Goal: Transaction & Acquisition: Purchase product/service

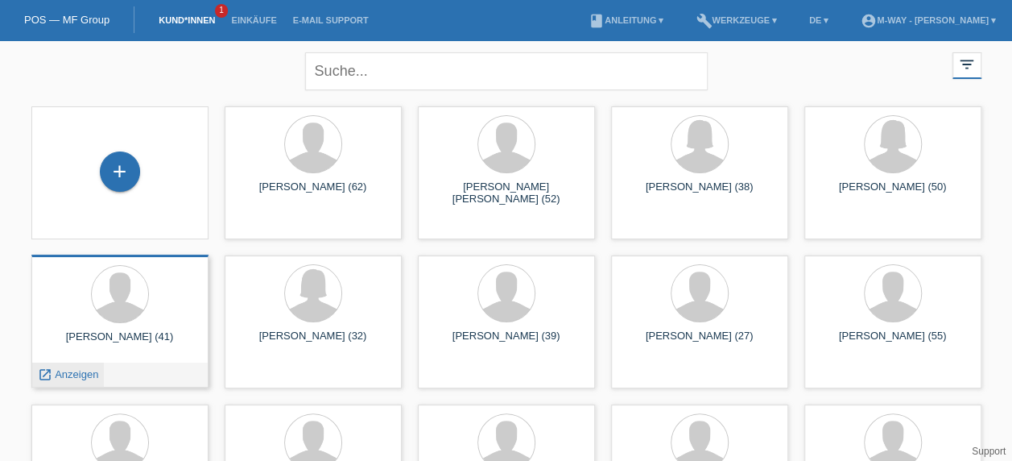
click at [84, 375] on span "Anzeigen" at bounding box center [76, 374] width 43 height 12
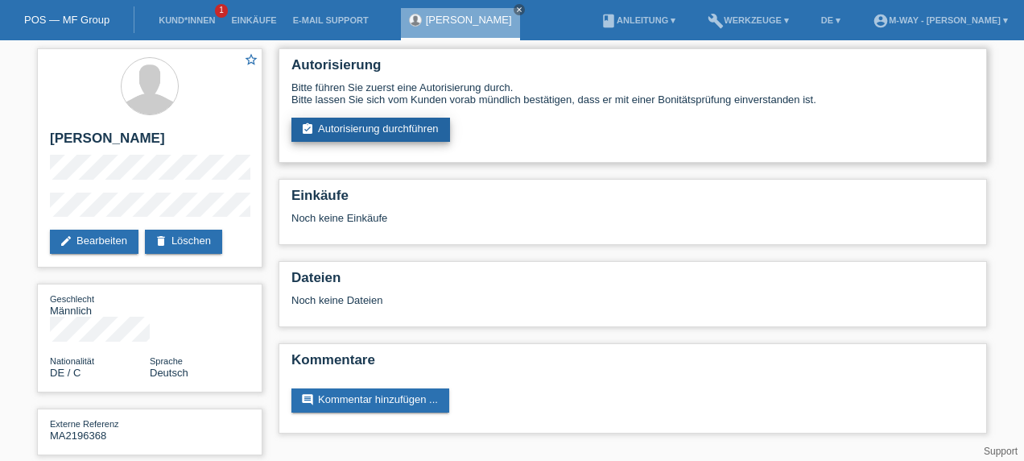
click at [403, 130] on link "assignment_turned_in Autorisierung durchführen" at bounding box center [371, 130] width 159 height 24
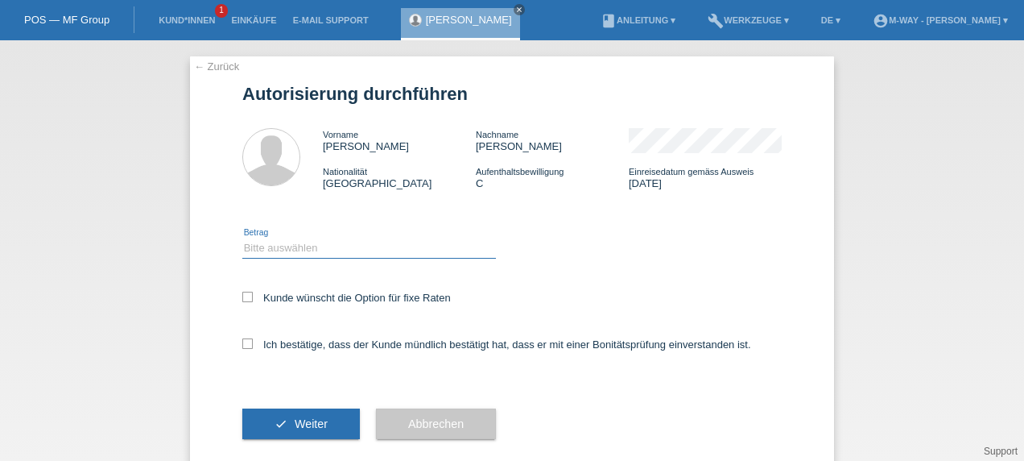
click at [356, 242] on select "Bitte auswählen CHF 1.00 - CHF 499.00 CHF 500.00 - CHF 1'999.00 CHF 2'000.00 - …" at bounding box center [369, 247] width 254 height 19
select select "3"
click at [242, 238] on select "Bitte auswählen CHF 1.00 - CHF 499.00 CHF 500.00 - CHF 1'999.00 CHF 2'000.00 - …" at bounding box center [369, 247] width 254 height 19
click at [243, 292] on icon at bounding box center [247, 297] width 10 height 10
click at [243, 292] on input "Kunde wünscht die Option für fixe Raten" at bounding box center [247, 297] width 10 height 10
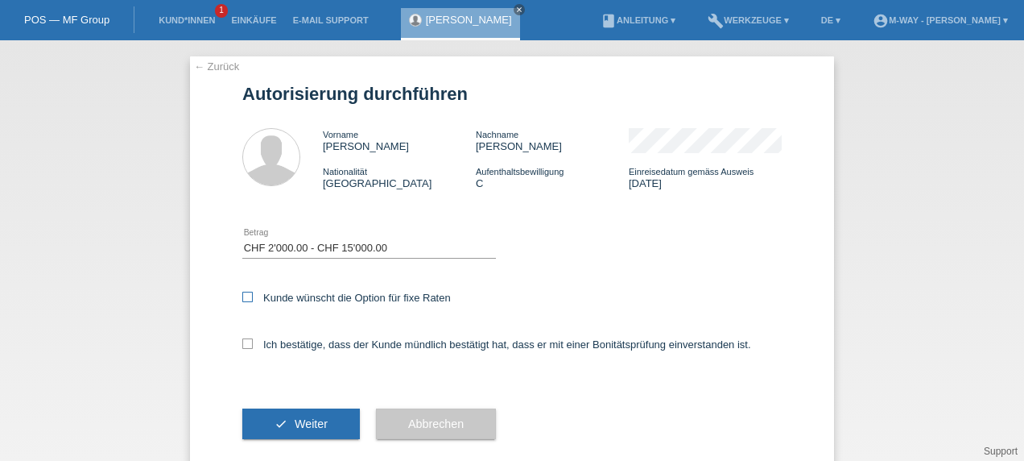
checkbox input "true"
click at [243, 341] on icon at bounding box center [247, 343] width 10 height 10
click at [243, 341] on input "Ich bestätige, dass der Kunde mündlich bestätigt hat, dass er mit einer Bonität…" at bounding box center [247, 343] width 10 height 10
checkbox input "true"
click at [319, 429] on span "Weiter" at bounding box center [311, 423] width 33 height 13
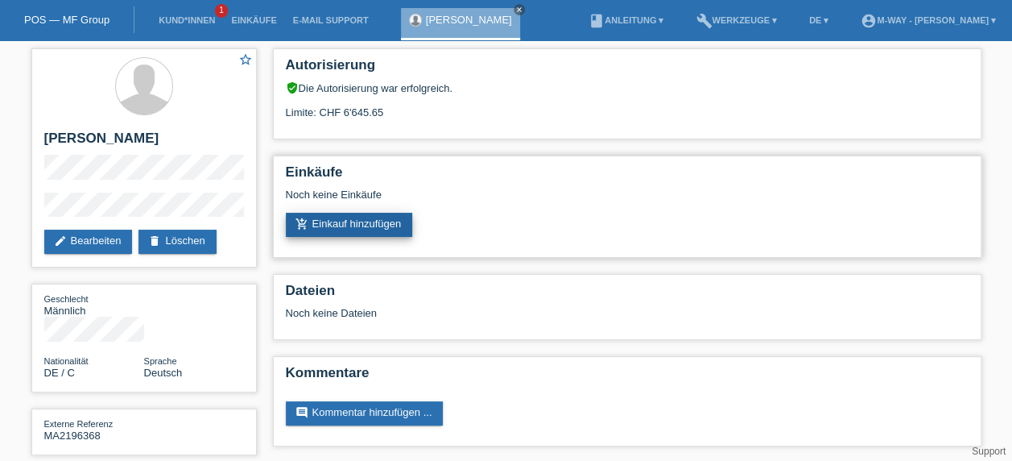
click at [376, 230] on link "add_shopping_cart Einkauf hinzufügen" at bounding box center [349, 225] width 127 height 24
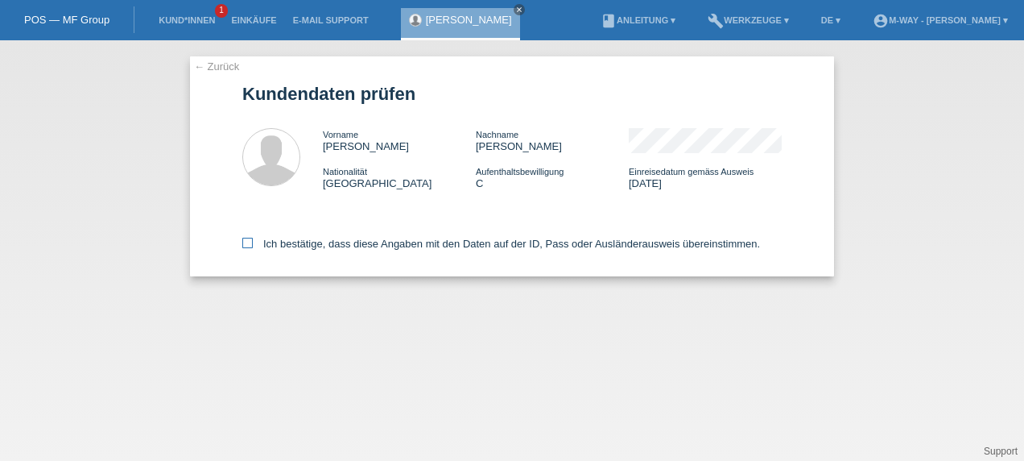
click at [252, 243] on icon at bounding box center [247, 243] width 10 height 10
click at [252, 243] on input "Ich bestätige, dass diese Angaben mit den Daten auf der ID, Pass oder Ausländer…" at bounding box center [247, 243] width 10 height 10
checkbox input "true"
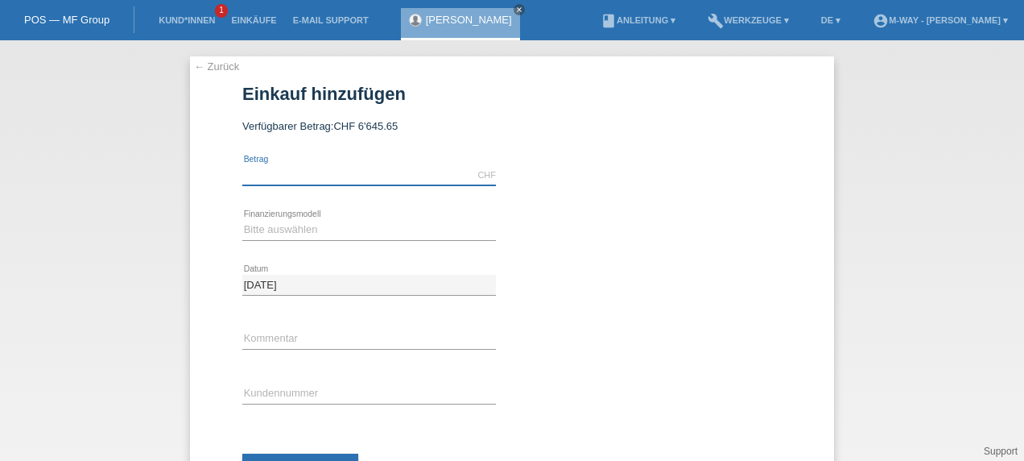
click at [411, 172] on input "text" at bounding box center [369, 175] width 254 height 20
type input "2294.00"
click at [419, 232] on select "Bitte auswählen Fixe Raten Kauf auf Rechnung mit Teilzahlungsoption" at bounding box center [369, 229] width 254 height 19
select select "77"
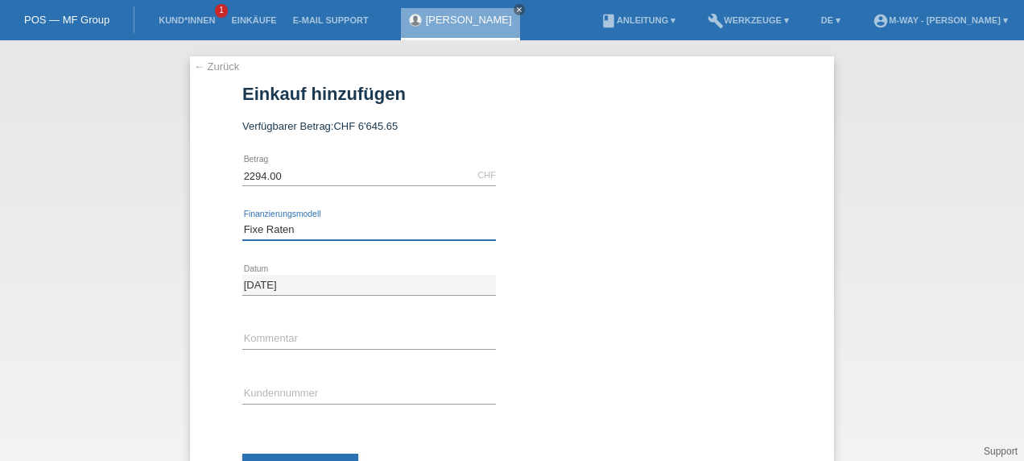
click at [242, 220] on select "Bitte auswählen Fixe Raten Kauf auf Rechnung mit Teilzahlungsoption" at bounding box center [369, 229] width 254 height 19
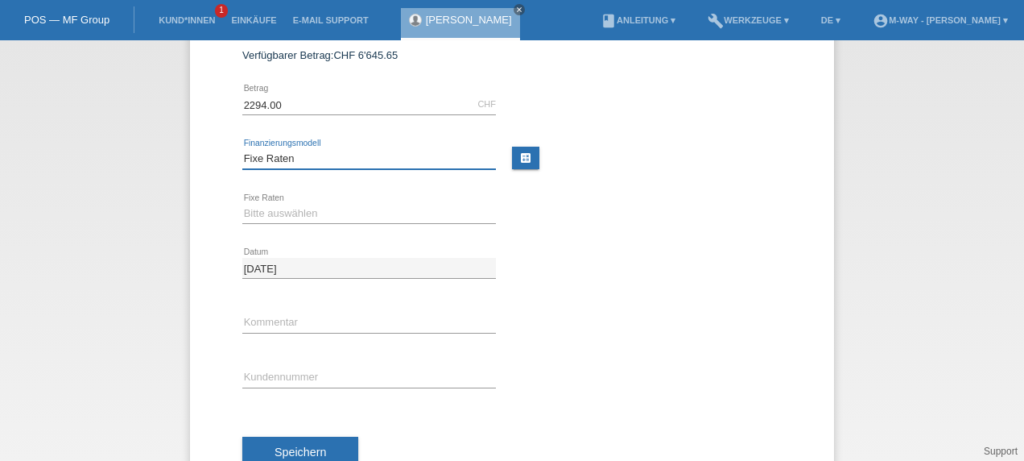
scroll to position [74, 0]
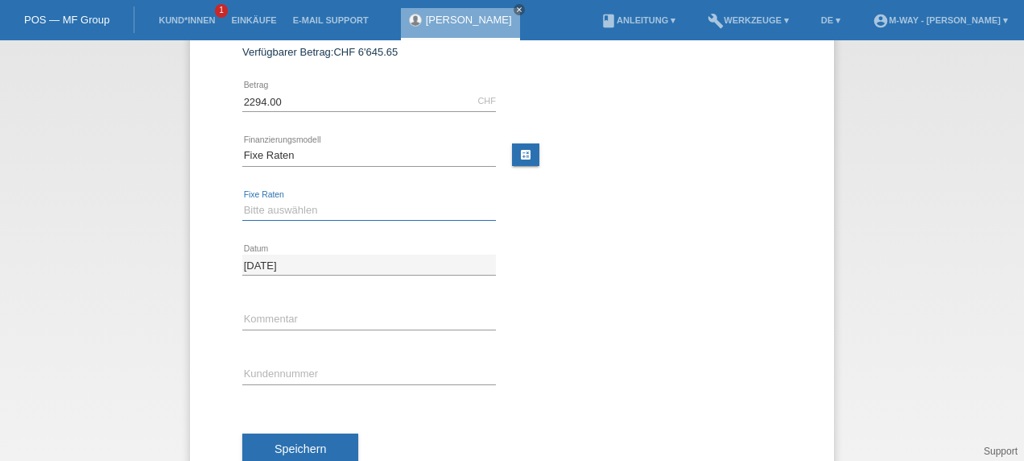
click at [367, 206] on select "Bitte auswählen 4 Raten 5 Raten 6 Raten 7 Raten 8 Raten 9 Raten 10 Raten 11 Rat…" at bounding box center [369, 210] width 254 height 19
select select "202"
click at [242, 201] on select "Bitte auswählen 4 Raten 5 Raten 6 Raten 7 Raten 8 Raten 9 Raten 10 Raten 11 Rat…" at bounding box center [369, 210] width 254 height 19
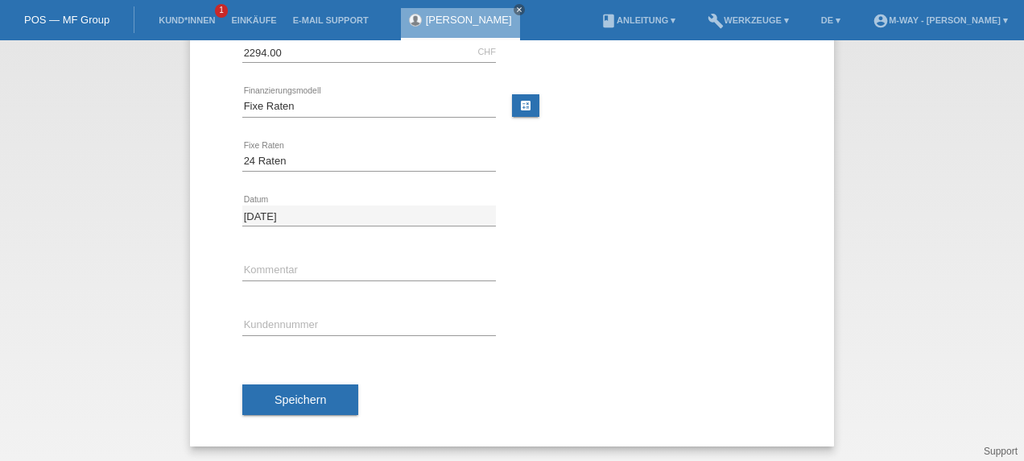
click at [299, 312] on div "error Kundennummer" at bounding box center [369, 325] width 254 height 55
click at [296, 327] on input "text" at bounding box center [369, 325] width 254 height 20
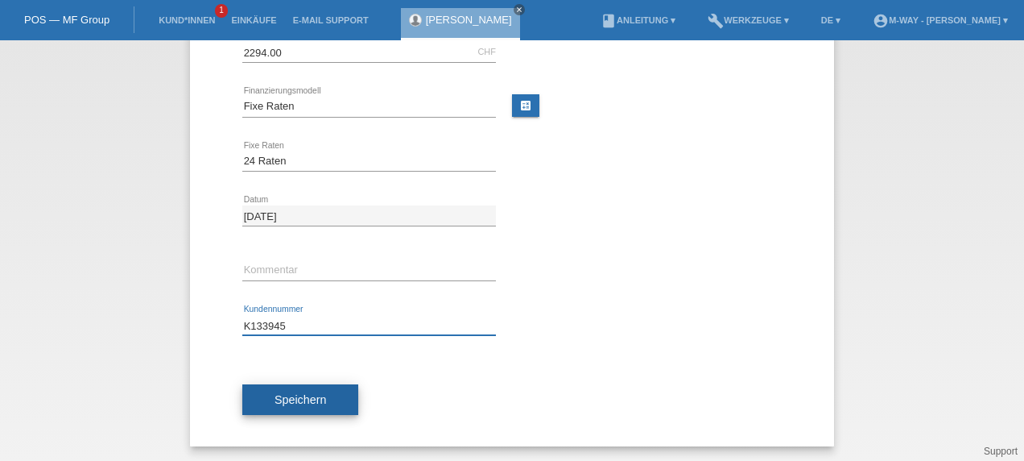
type input "K133945"
click at [297, 399] on span "Speichern" at bounding box center [301, 399] width 52 height 13
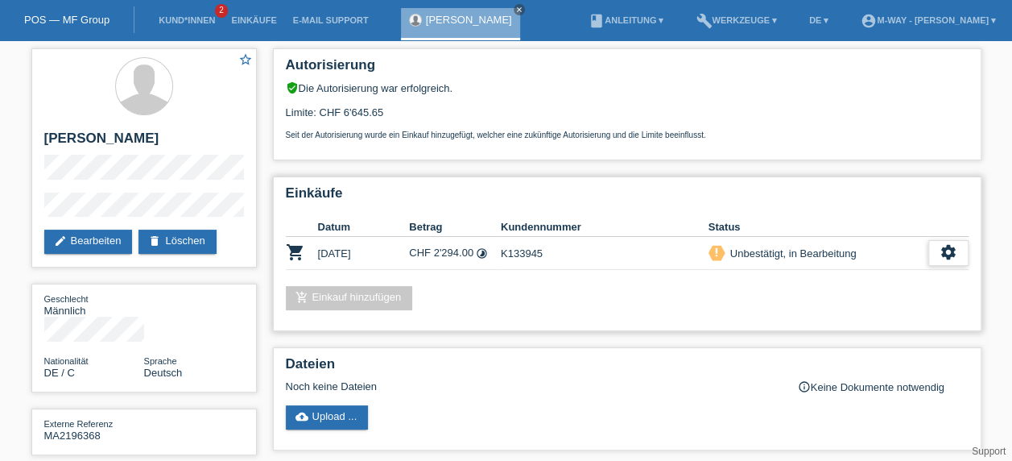
click at [950, 251] on icon "settings" at bounding box center [949, 252] width 18 height 18
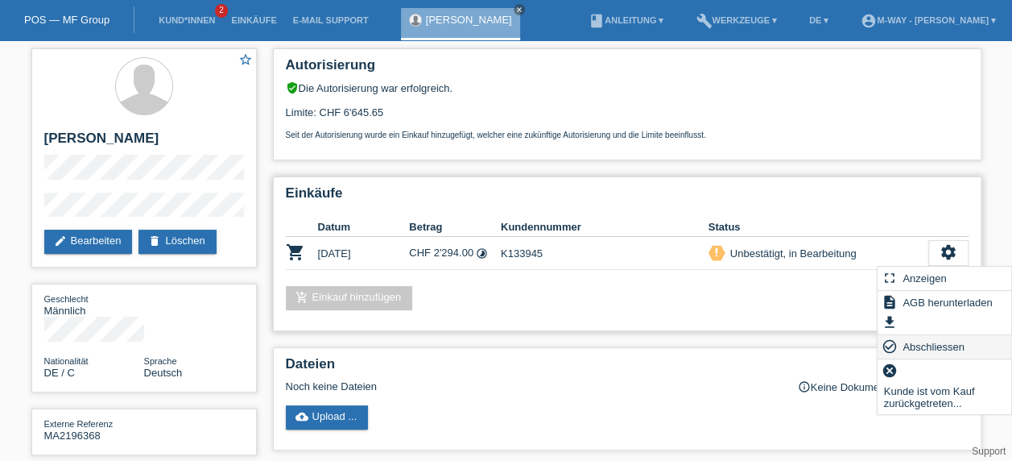
click at [933, 345] on span "Abschliessen" at bounding box center [933, 346] width 67 height 19
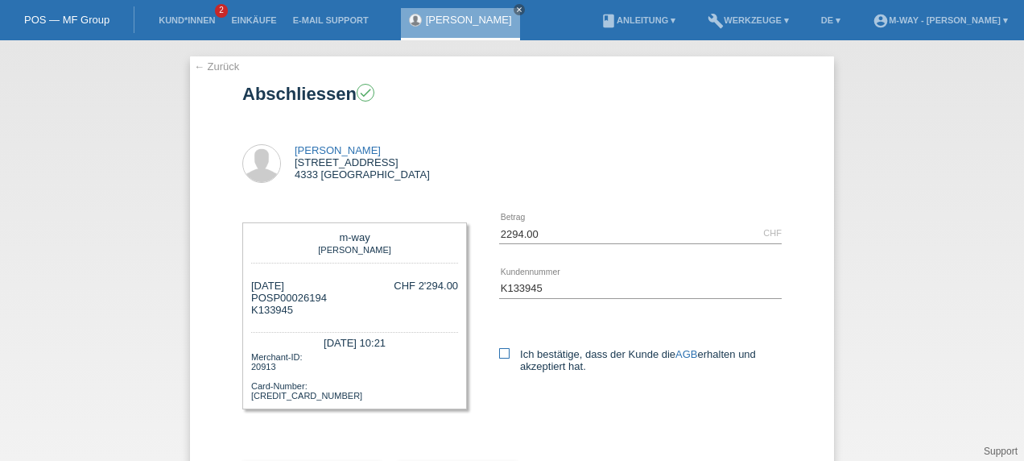
click at [499, 358] on label "Ich bestätige, dass der Kunde die AGB erhalten und akzeptiert hat." at bounding box center [640, 360] width 283 height 24
click at [499, 358] on input "Ich bestätige, dass der Kunde die AGB erhalten und akzeptiert hat." at bounding box center [504, 353] width 10 height 10
checkbox input "true"
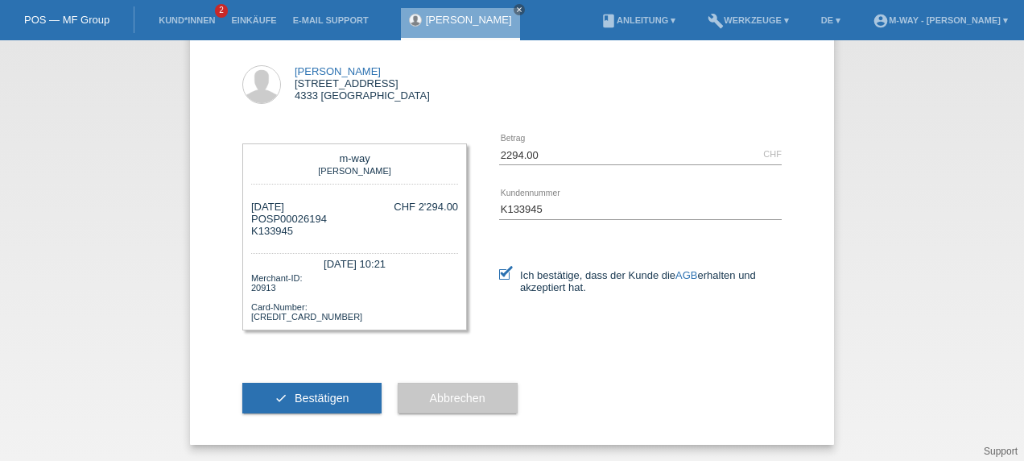
scroll to position [82, 0]
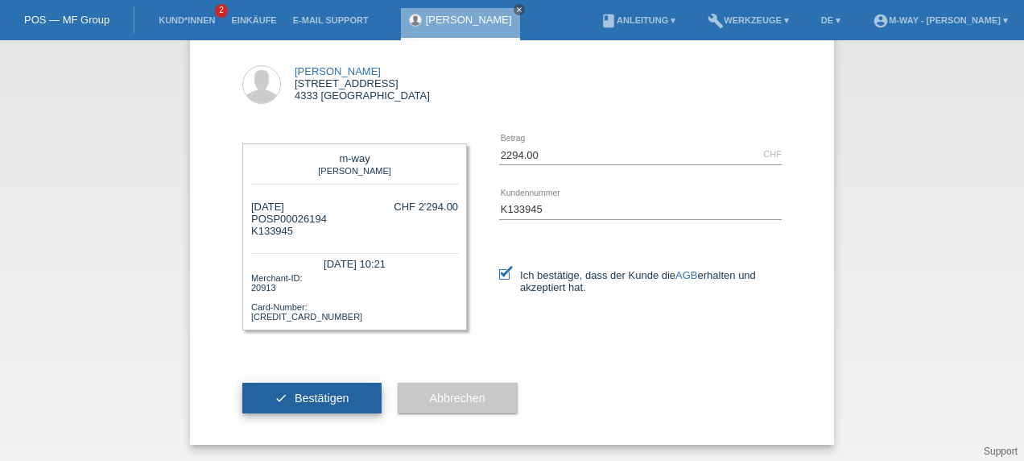
click at [354, 387] on button "check Bestätigen" at bounding box center [311, 398] width 139 height 31
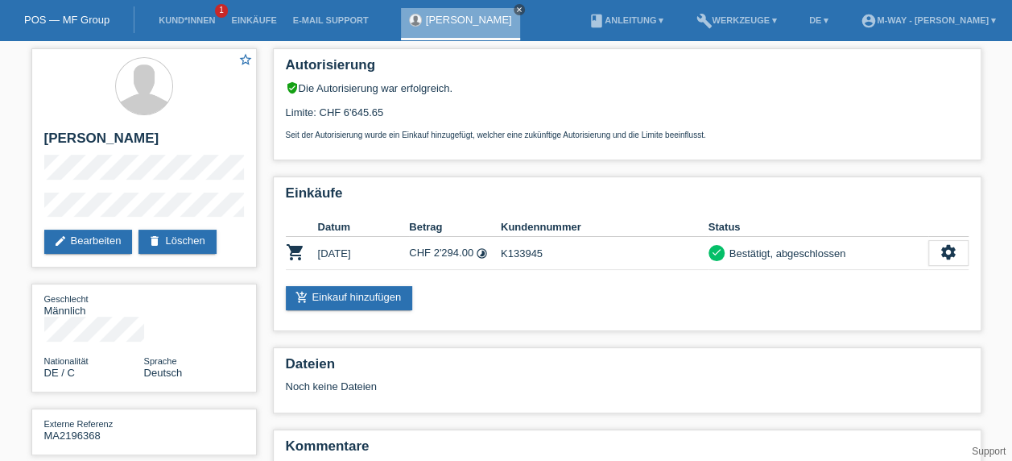
click at [515, 9] on icon "close" at bounding box center [519, 10] width 8 height 8
